Goal: Information Seeking & Learning: Learn about a topic

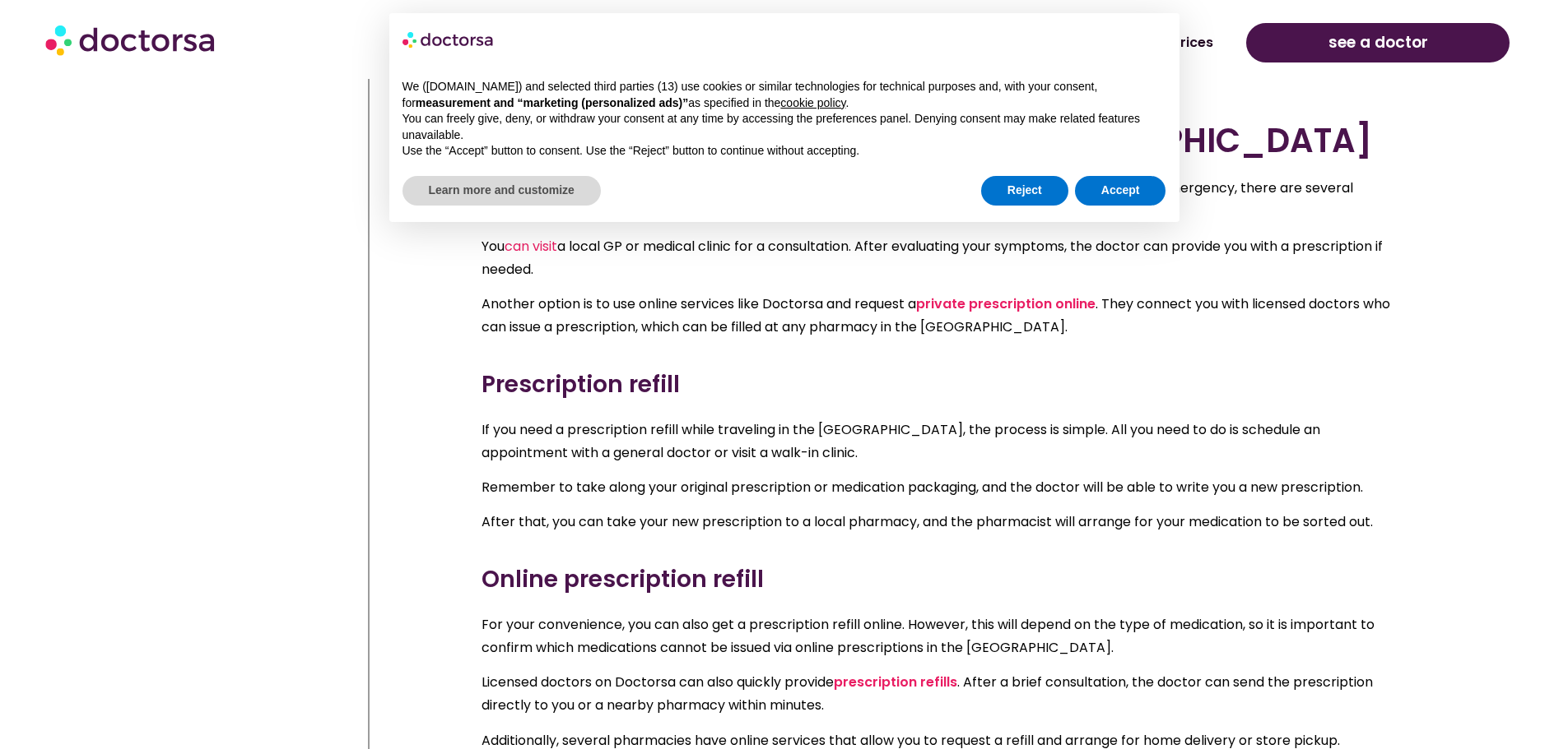
scroll to position [5553, 0]
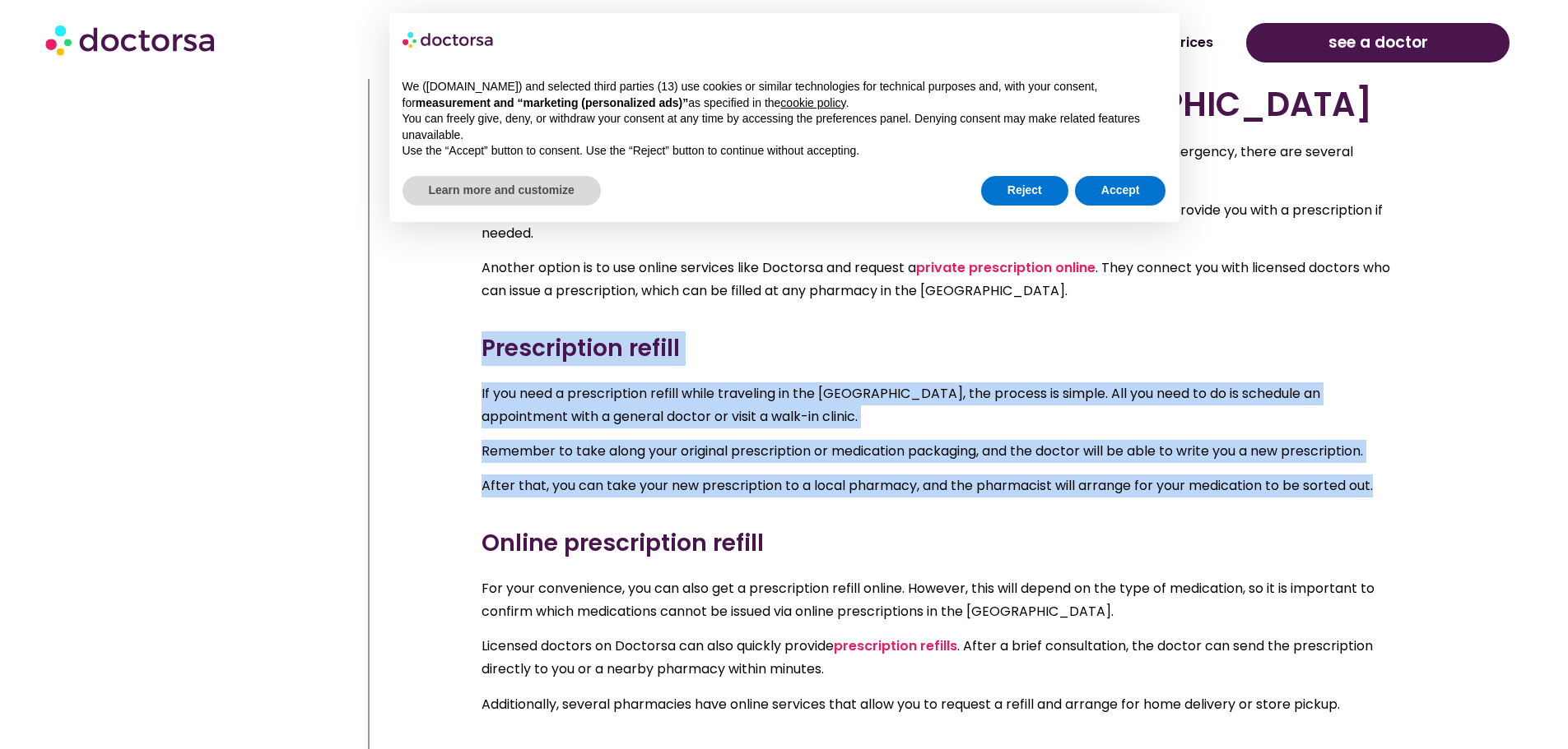
drag, startPoint x: 496, startPoint y: 341, endPoint x: 1406, endPoint y: 468, distance: 918.8
copy div "Prescription refill If you need a prescription refill while traveling in the UK…"
click at [862, 477] on span "After that, you can take your new prescription to a local pharmacy, and the pha…" at bounding box center [926, 486] width 891 height 19
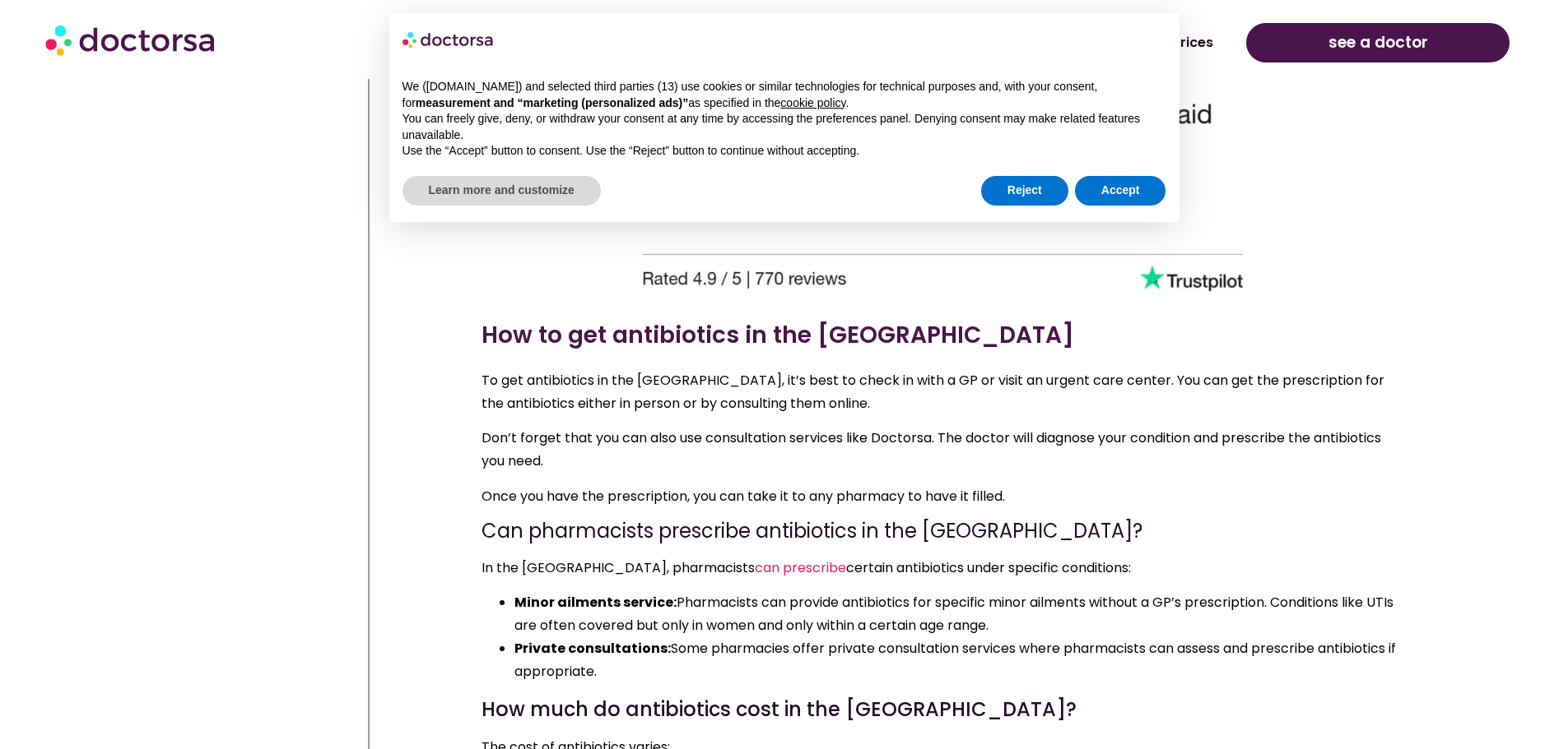
scroll to position [6375, 0]
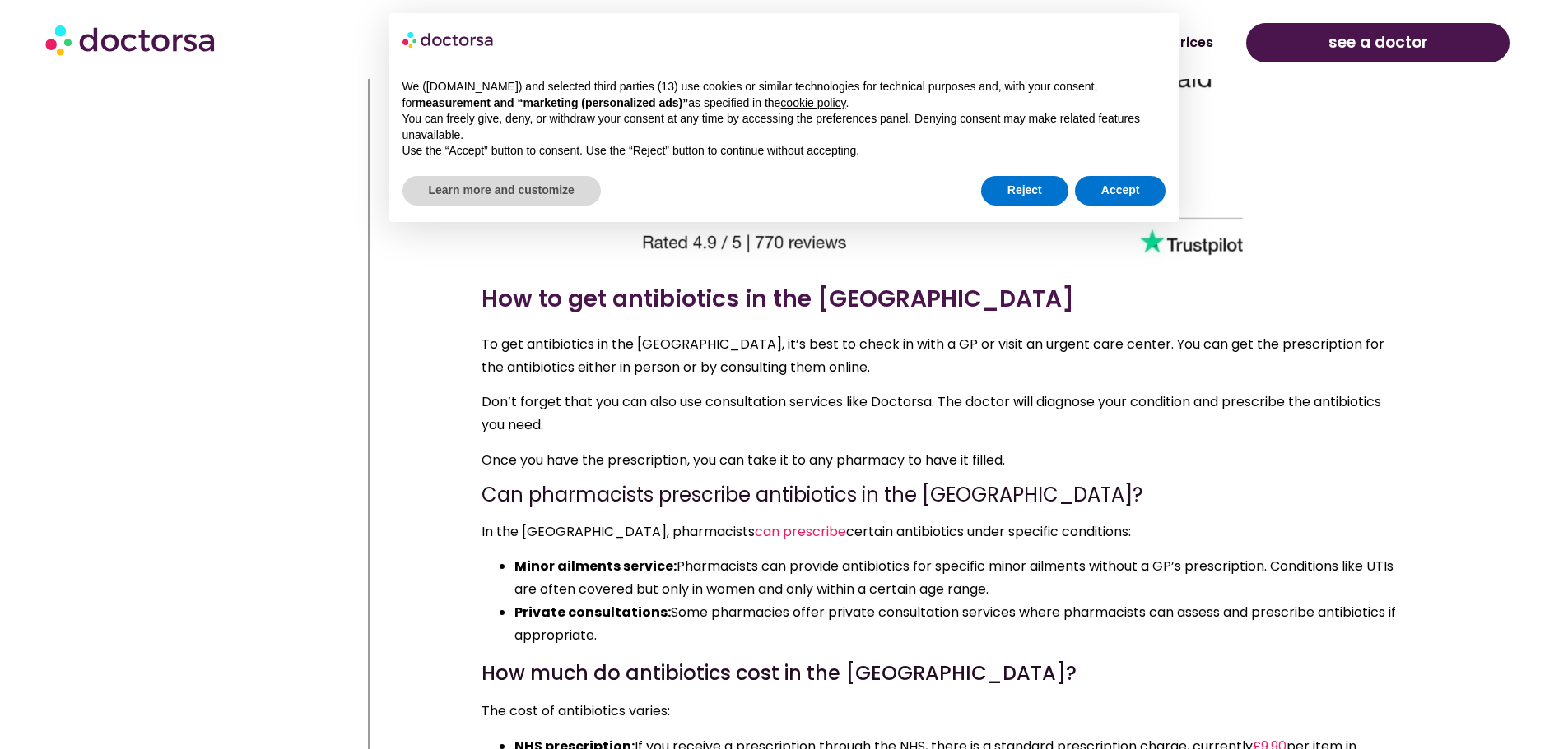
click at [1062, 483] on h4 "Can pharmacists prescribe antibiotics in the UK?" at bounding box center [942, 495] width 922 height 24
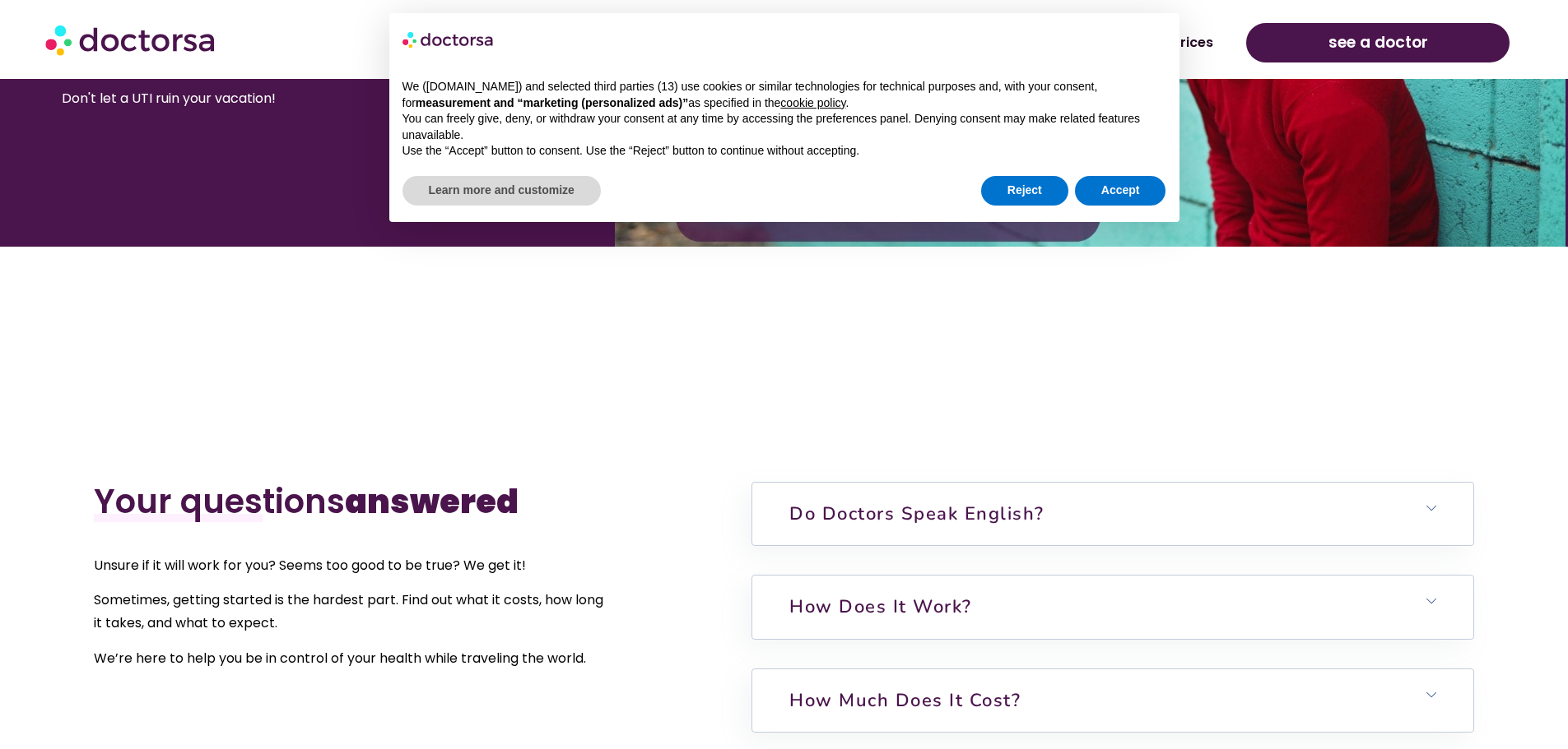
scroll to position [4113, 0]
